Goal: Task Accomplishment & Management: Use online tool/utility

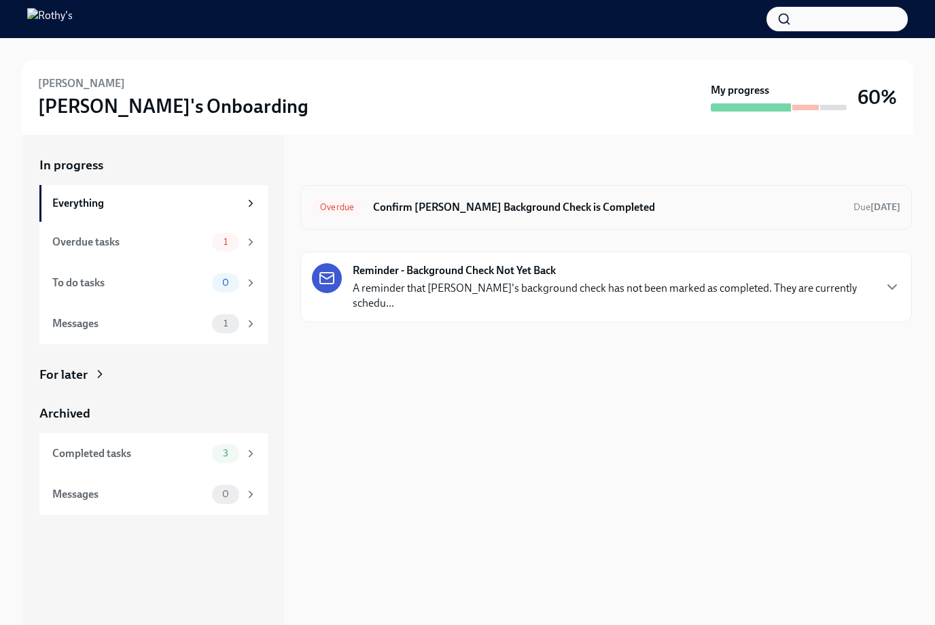
click at [516, 209] on h6 "Confirm [PERSON_NAME] Background Check is Completed" at bounding box center [608, 207] width 470 height 15
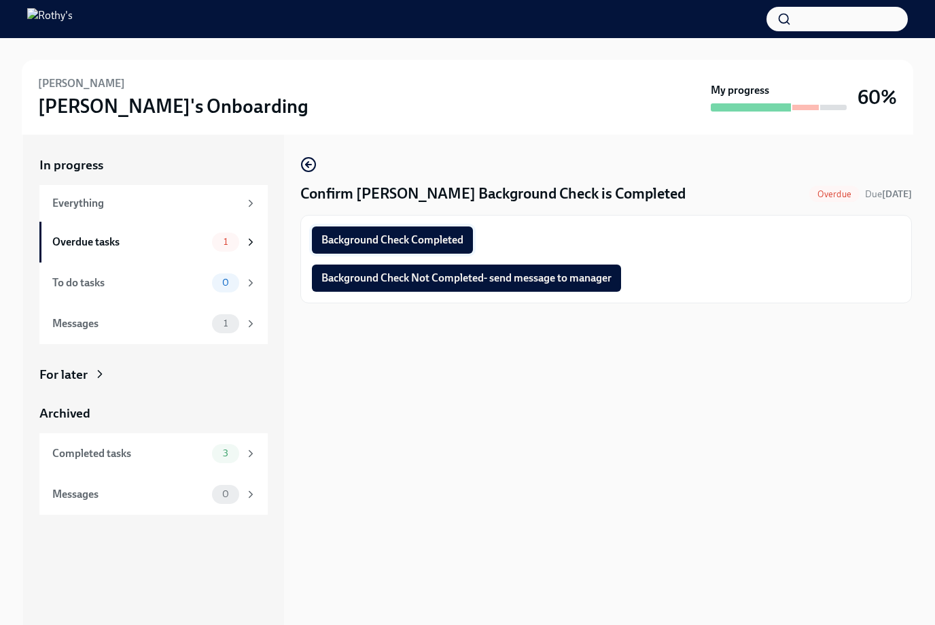
click at [422, 244] on span "Background Check Completed" at bounding box center [393, 240] width 142 height 14
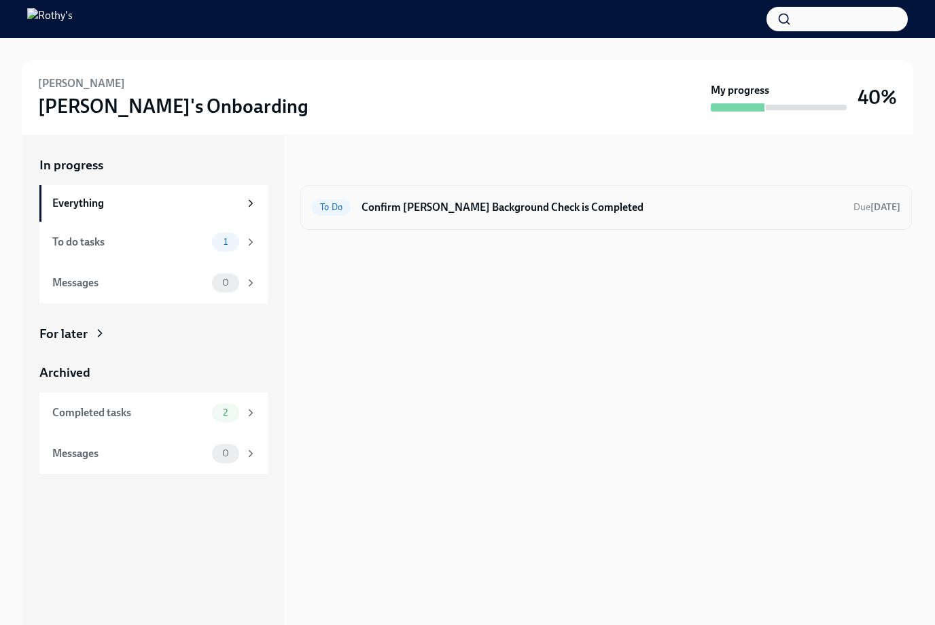
click at [490, 185] on div "To Do Confirm Erin Barclay's Background Check is Completed Due tomorrow" at bounding box center [606, 207] width 612 height 45
click at [483, 205] on h6 "Confirm Erin Barclay's Background Check is Completed" at bounding box center [602, 207] width 481 height 15
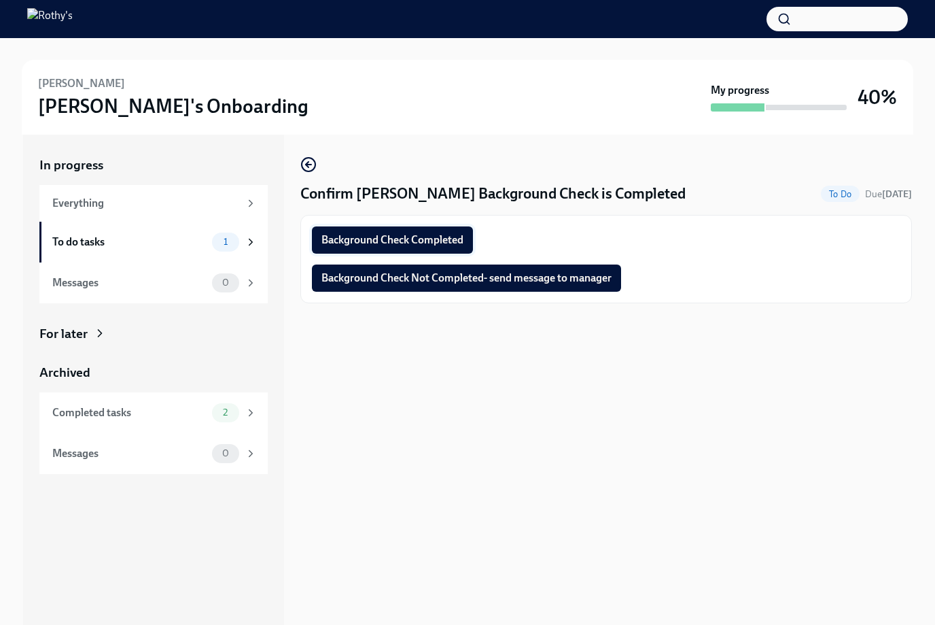
click at [426, 249] on button "Background Check Completed" at bounding box center [392, 239] width 161 height 27
drag, startPoint x: 632, startPoint y: 151, endPoint x: 903, endPoint y: 164, distance: 271.6
click at [635, 151] on div "Confirm Erin Barclay's Background Check is Completed To Do Due tomorrow Complet…" at bounding box center [606, 380] width 612 height 490
